Goal: Task Accomplishment & Management: Use online tool/utility

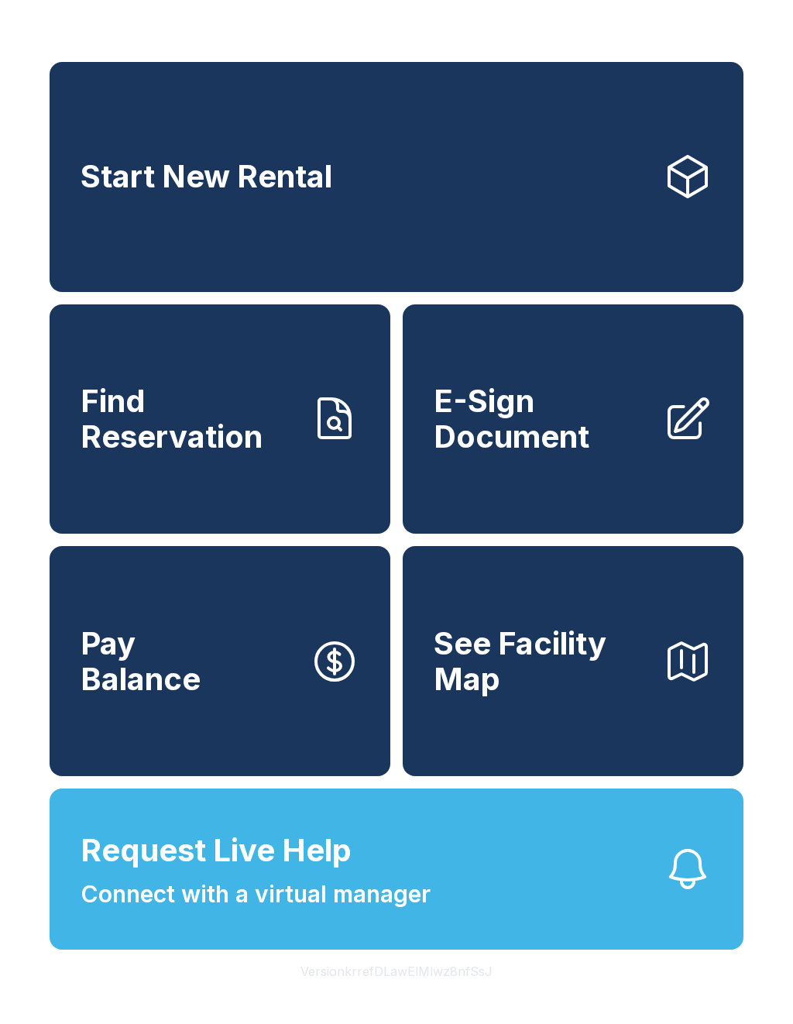
click at [690, 894] on icon "button" at bounding box center [688, 870] width 50 height 50
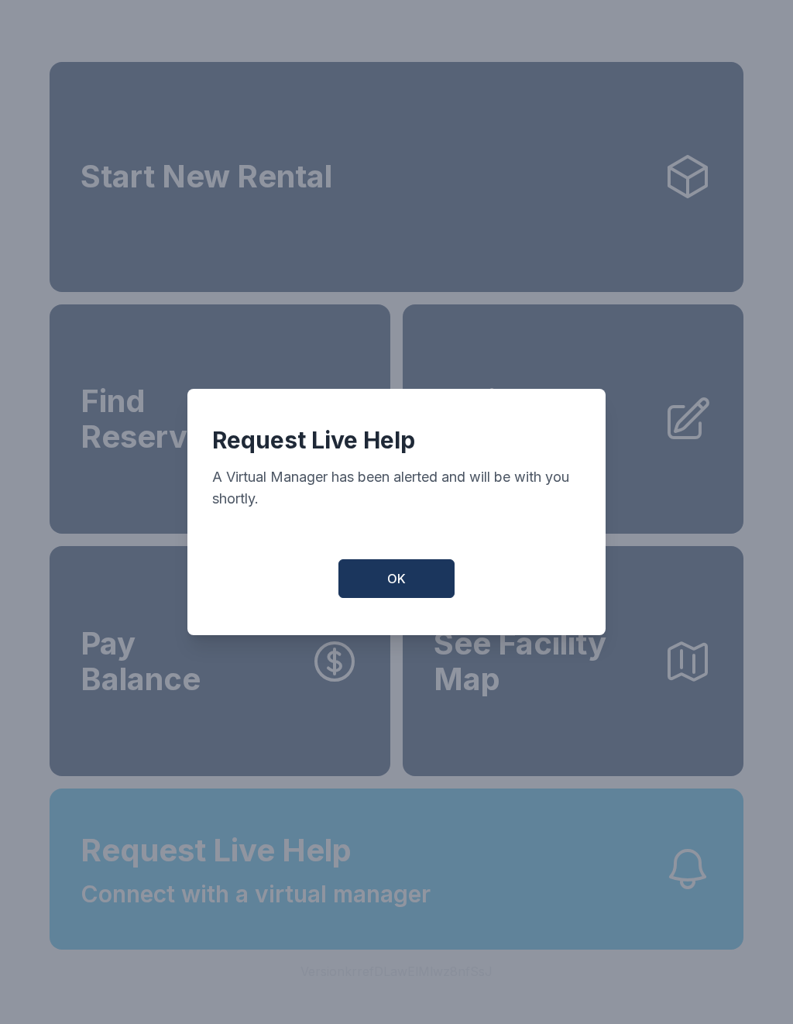
click at [398, 598] on button "OK" at bounding box center [397, 578] width 116 height 39
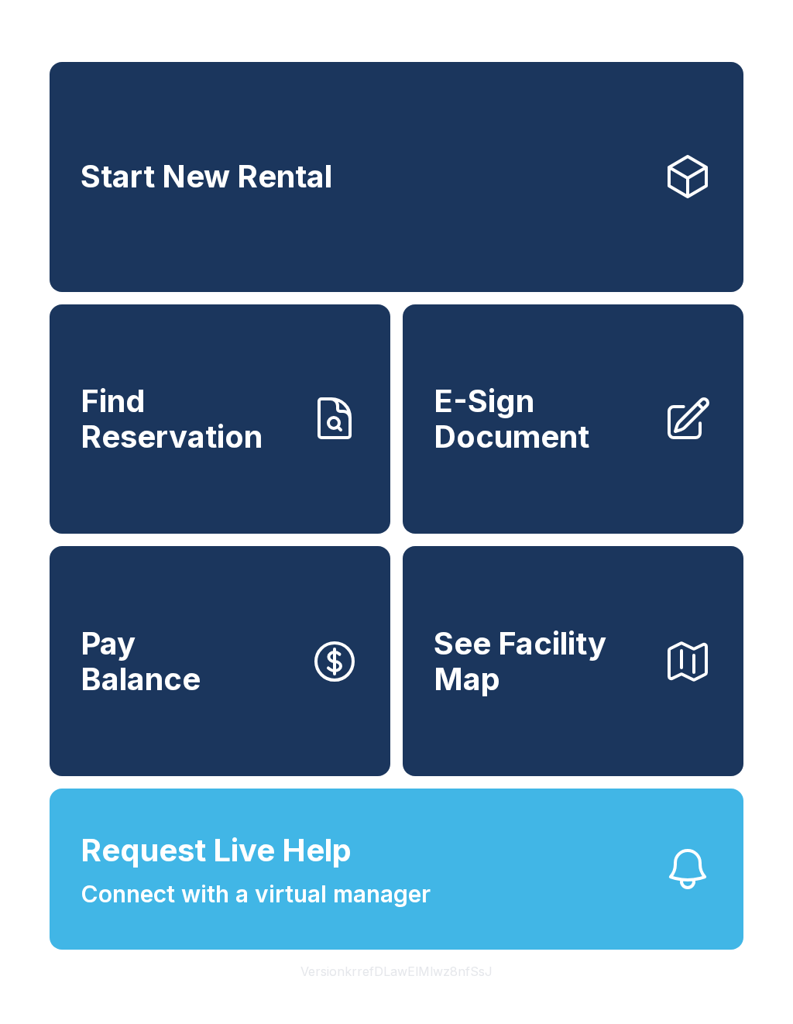
click at [561, 394] on link "E-Sign Document" at bounding box center [573, 420] width 341 height 230
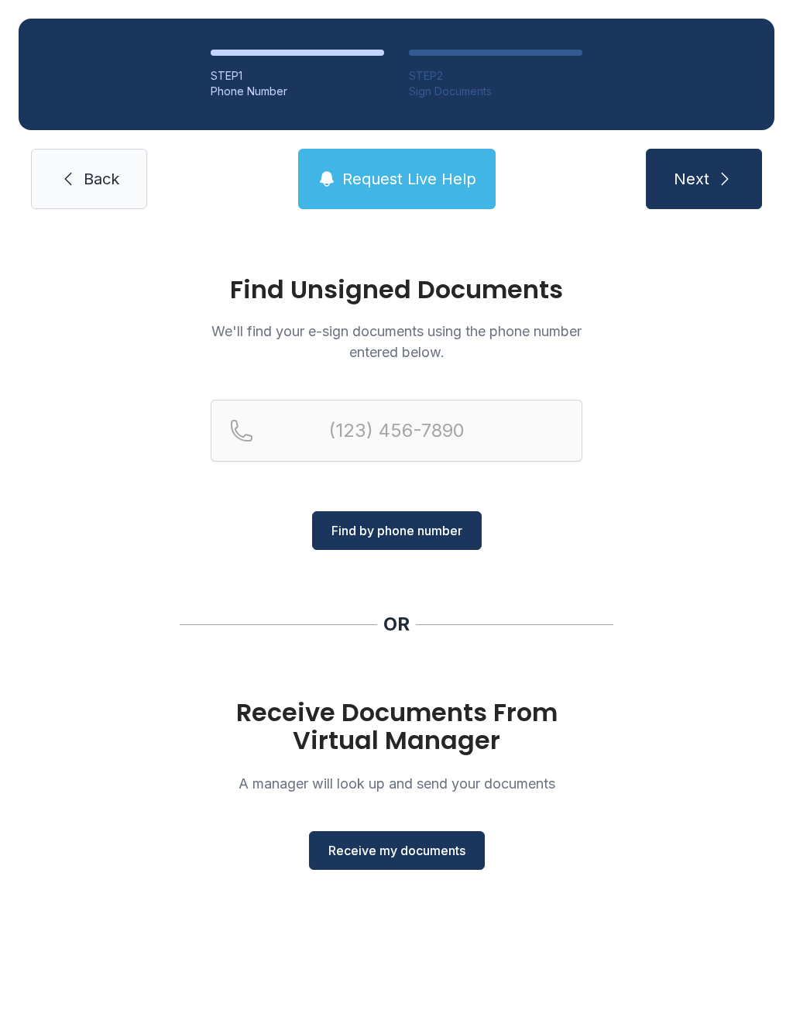
click at [397, 854] on span "Receive my documents" at bounding box center [397, 850] width 137 height 19
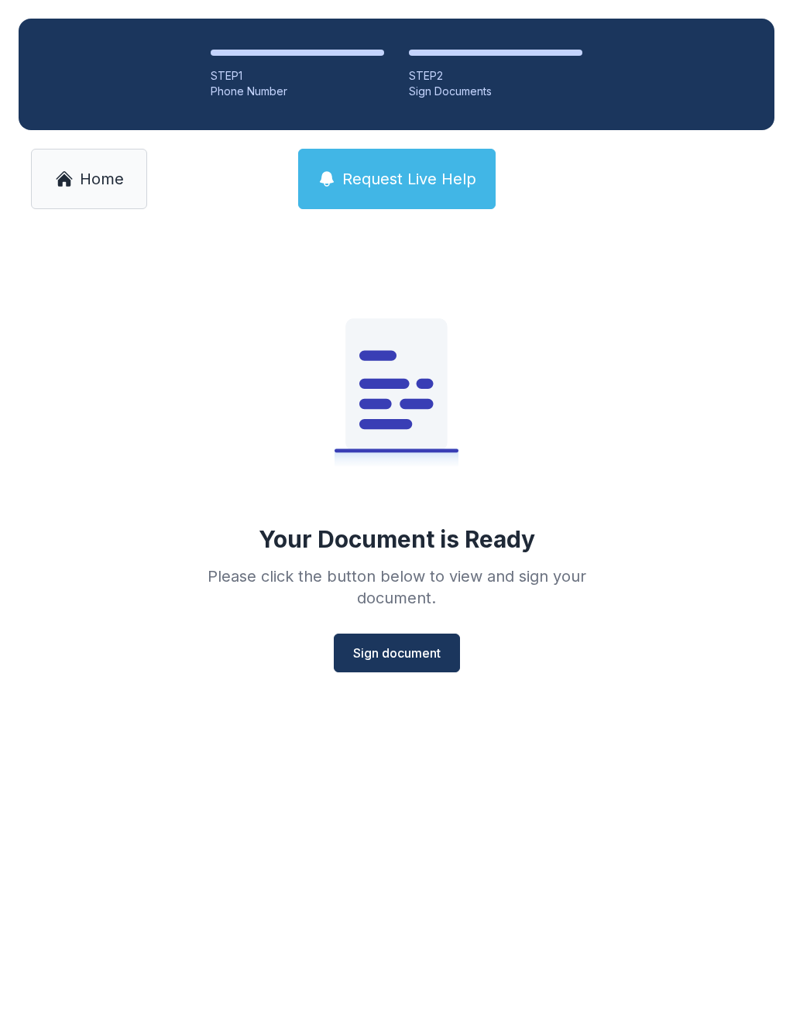
click at [400, 646] on span "Sign document" at bounding box center [397, 653] width 88 height 19
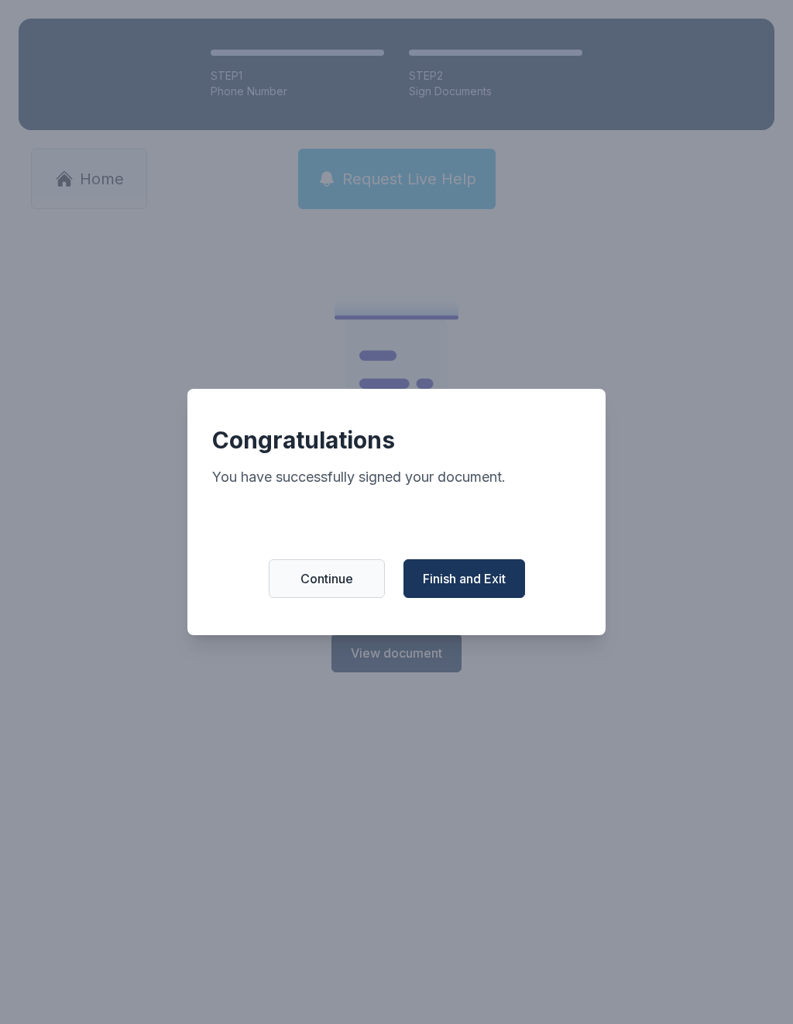
click at [473, 588] on span "Finish and Exit" at bounding box center [464, 579] width 83 height 19
